Goal: Navigation & Orientation: Find specific page/section

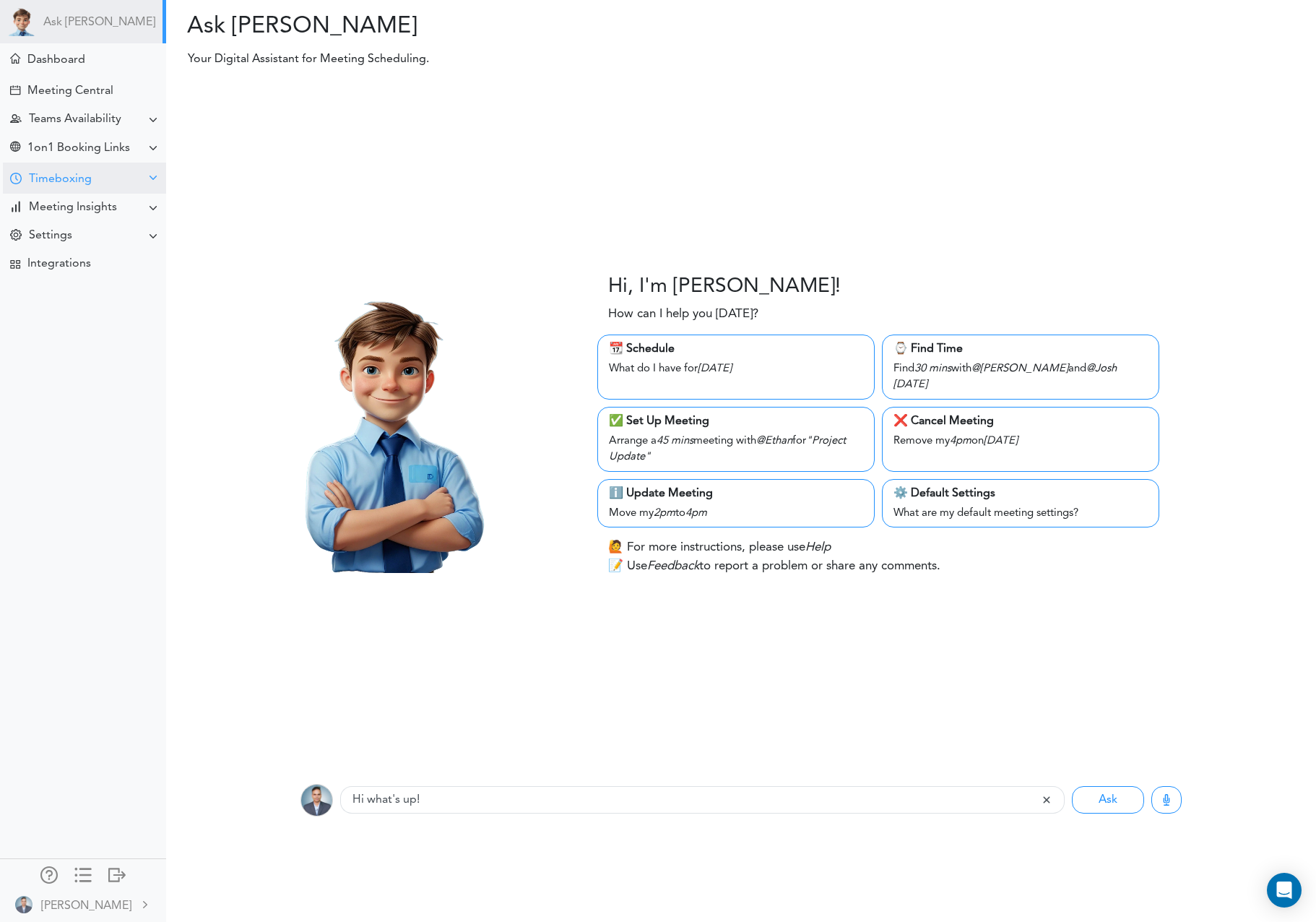
click at [28, 187] on div "Timeboxing" at bounding box center [84, 178] width 163 height 31
click at [49, 209] on div "Goals for [DATE]" at bounding box center [65, 206] width 78 height 7
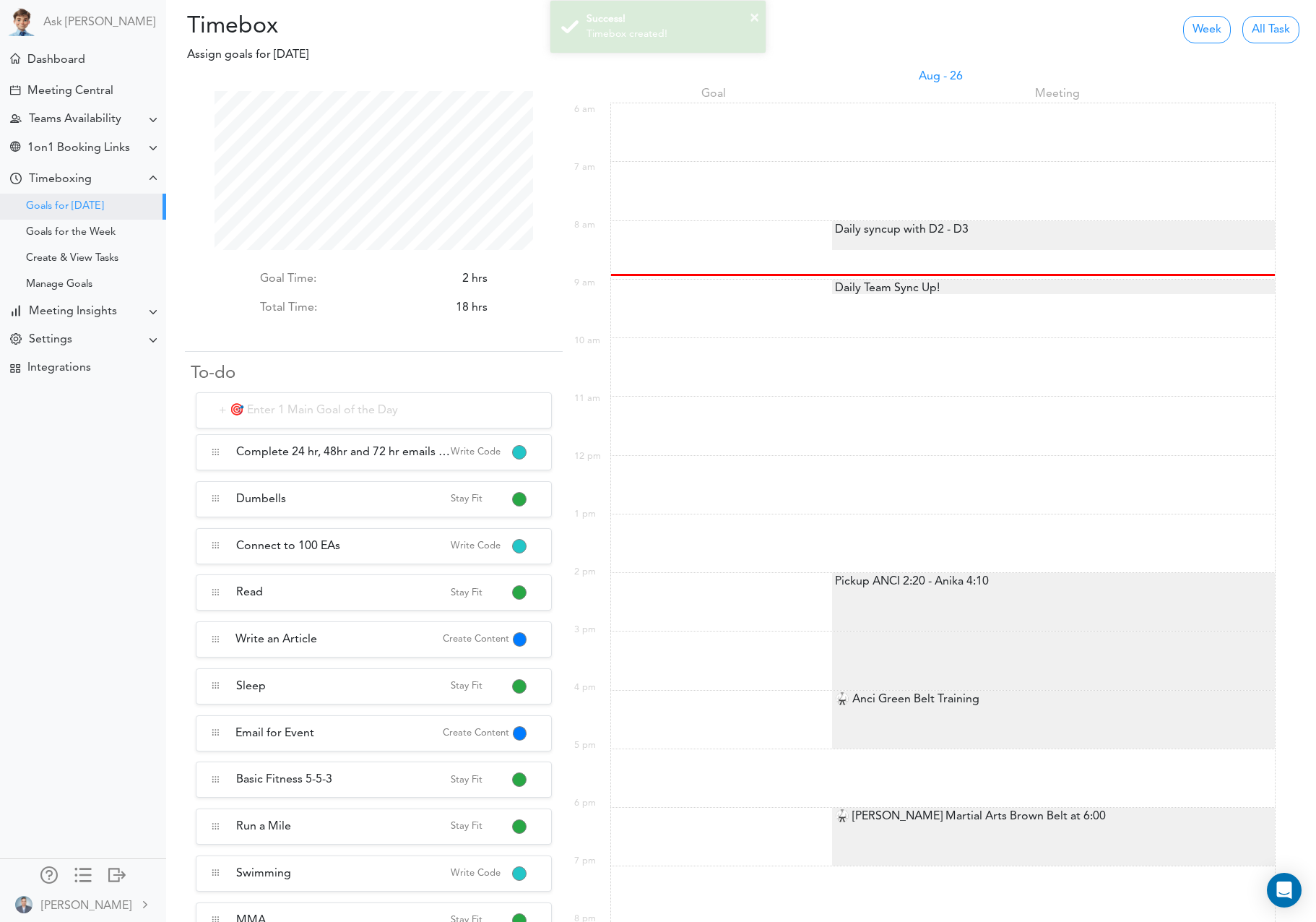
scroll to position [7, 0]
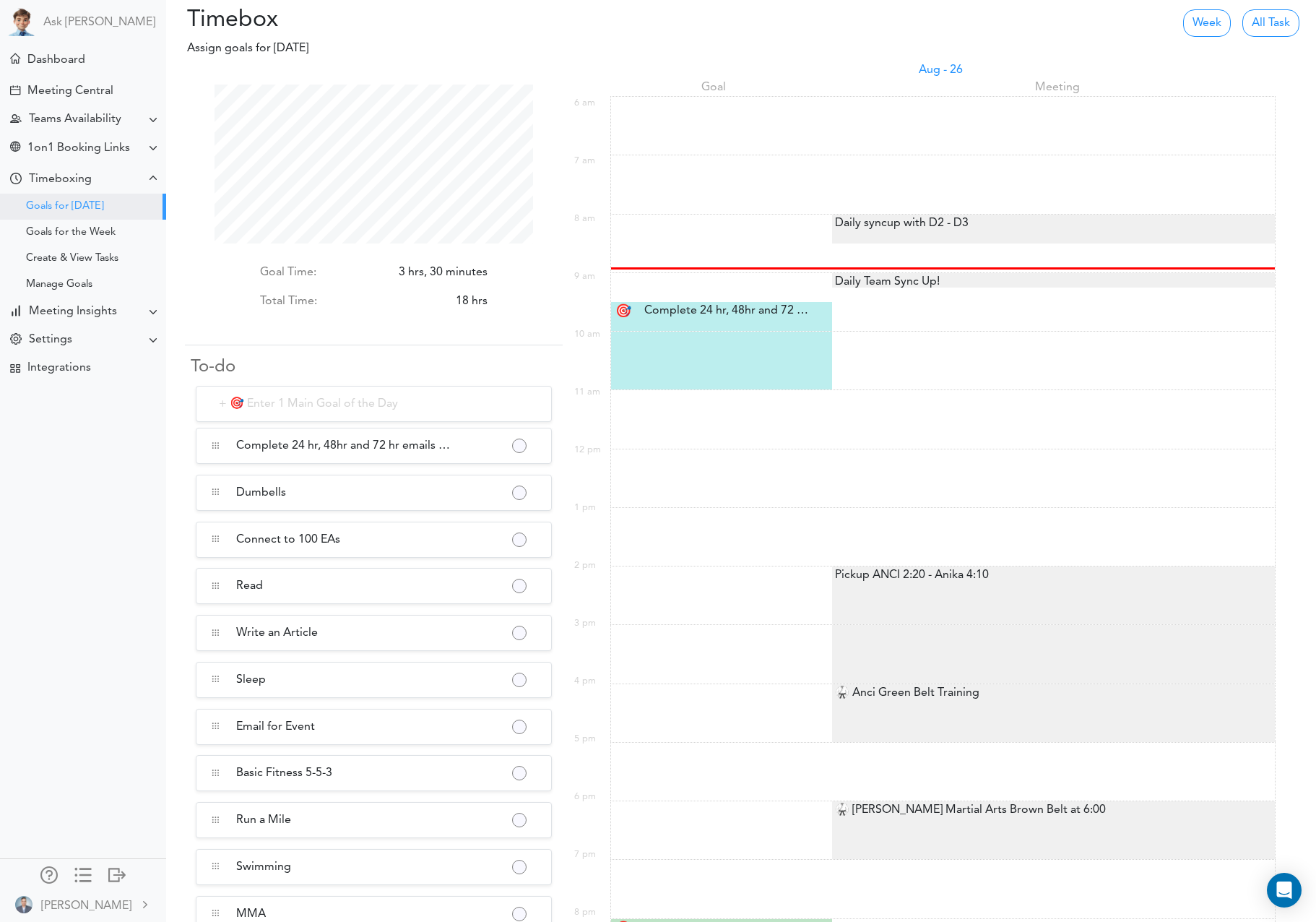
scroll to position [159, 319]
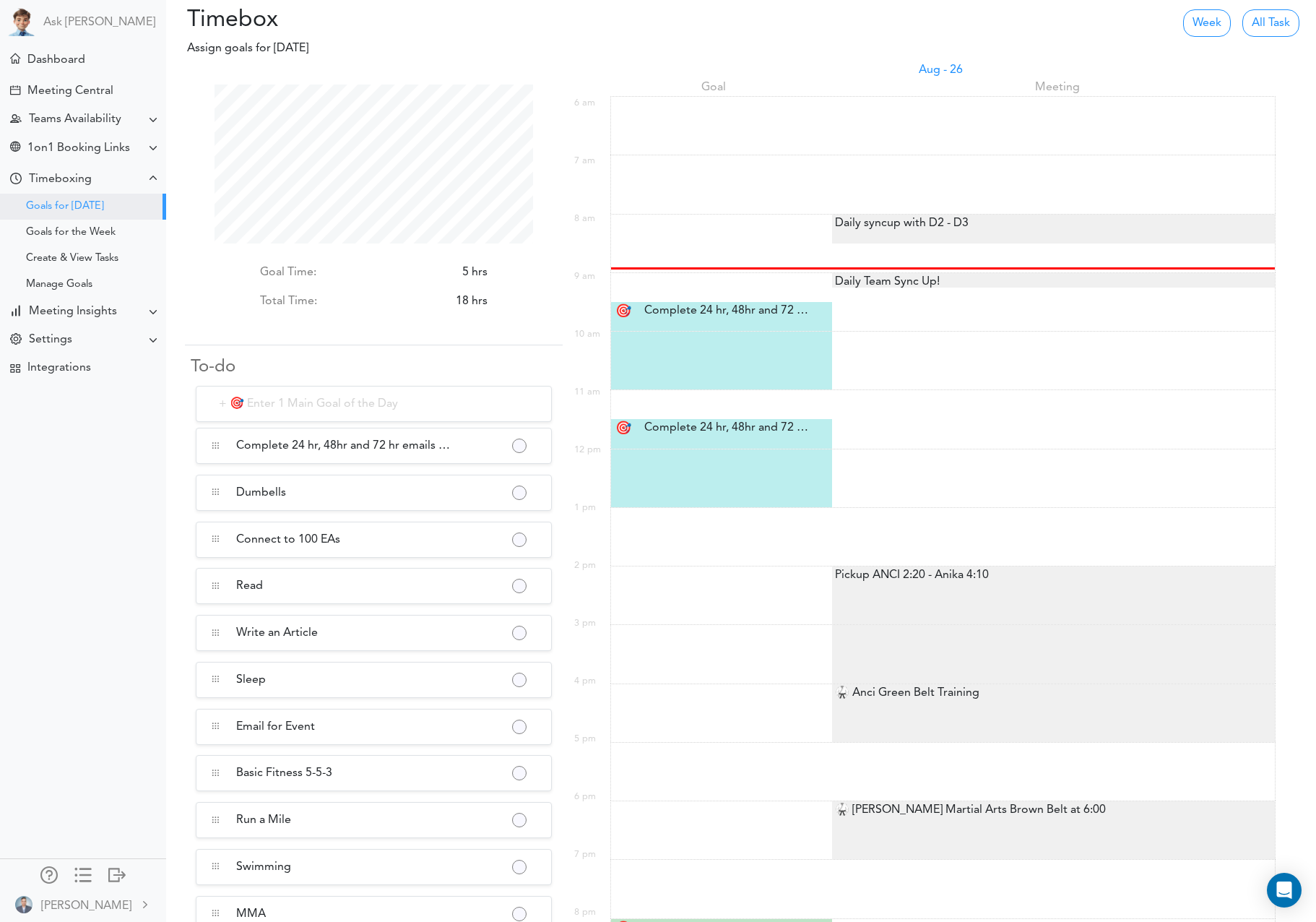
scroll to position [159, 319]
click at [903, 695] on div "🥋 Anci Green Belt Training" at bounding box center [905, 692] width 147 height 17
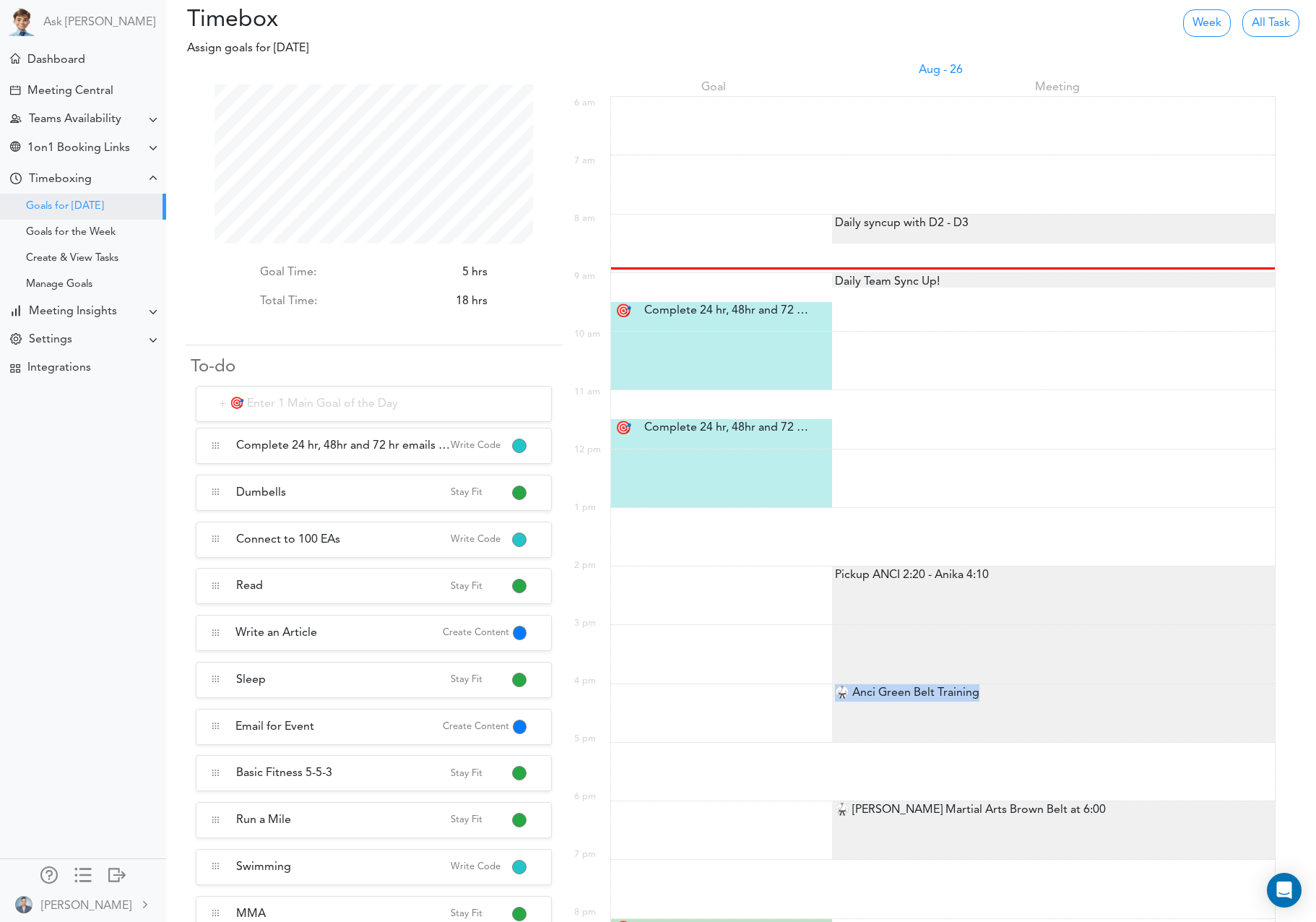
click at [903, 695] on div "🥋 Anci Green Belt Training" at bounding box center [905, 692] width 147 height 17
click at [853, 689] on div "🥋 Anci Green Belt Training" at bounding box center [905, 692] width 147 height 17
click at [901, 697] on div "🥋 Anci Green Belt Training" at bounding box center [905, 692] width 147 height 17
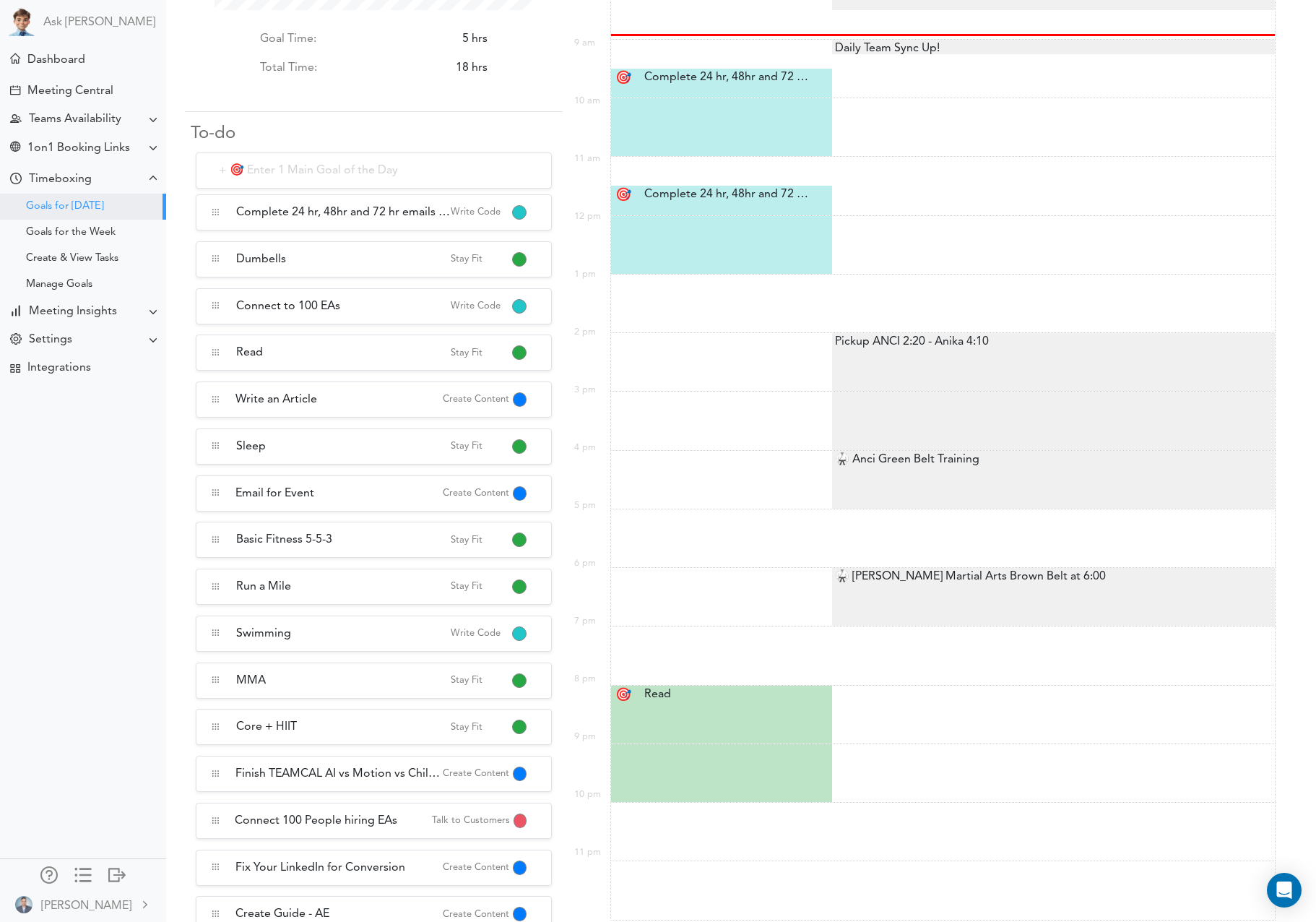
scroll to position [241, 0]
